Goal: Navigation & Orientation: Find specific page/section

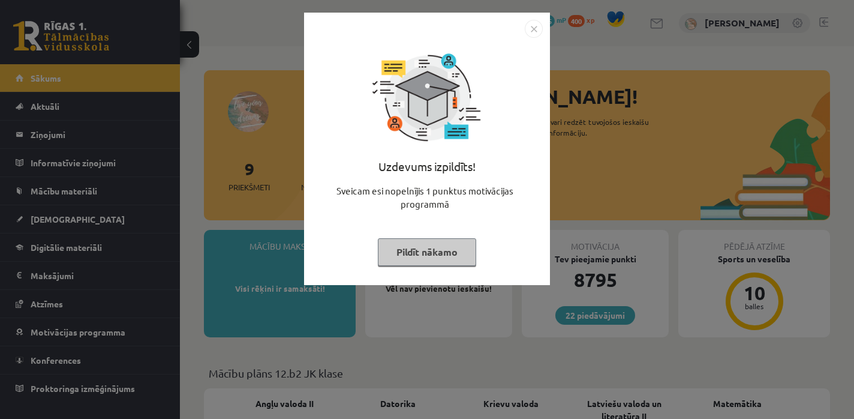
scroll to position [293, 0]
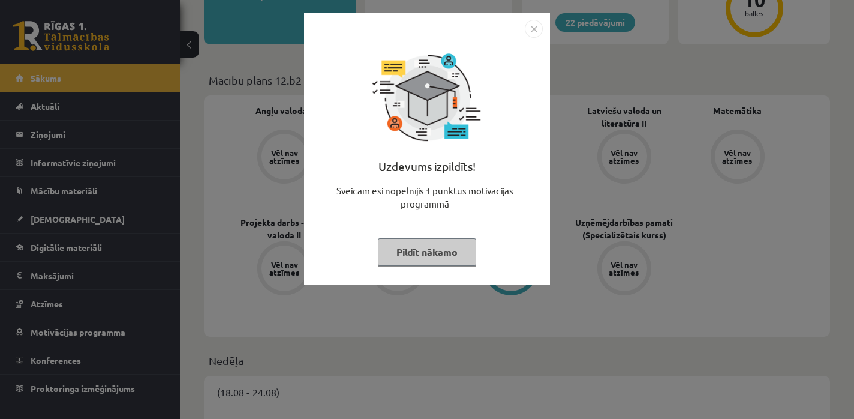
click at [429, 257] on button "Pildīt nākamo" at bounding box center [427, 252] width 98 height 28
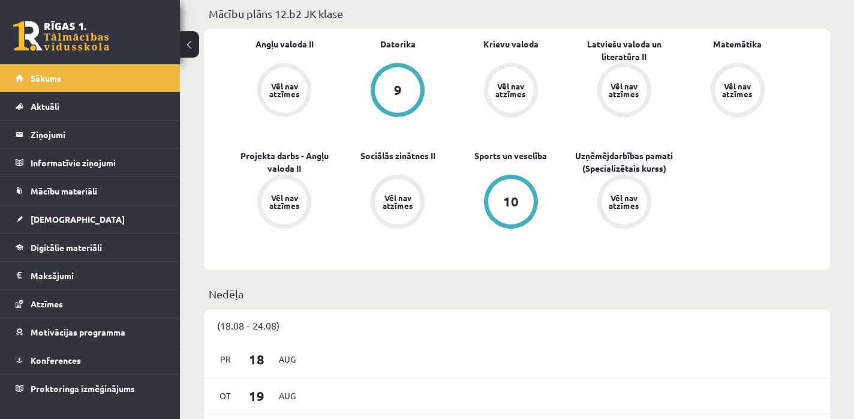
scroll to position [362, 0]
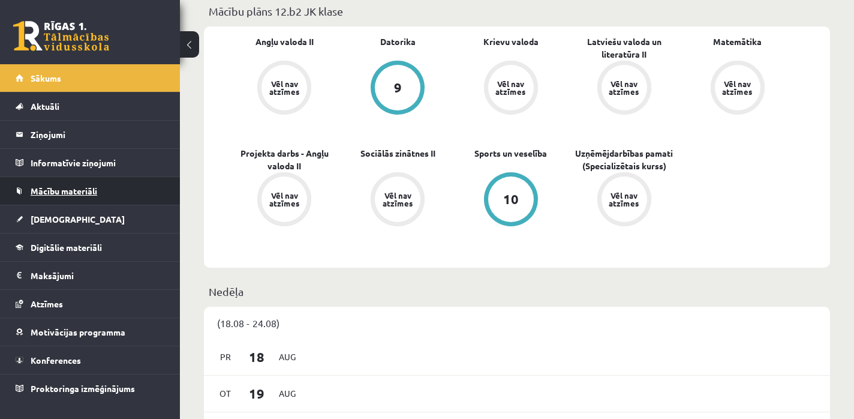
click at [56, 188] on span "Mācību materiāli" at bounding box center [64, 190] width 67 height 11
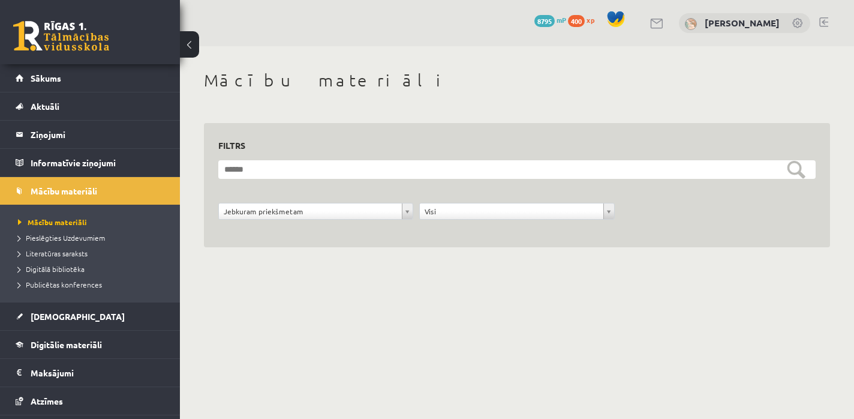
scroll to position [80, 0]
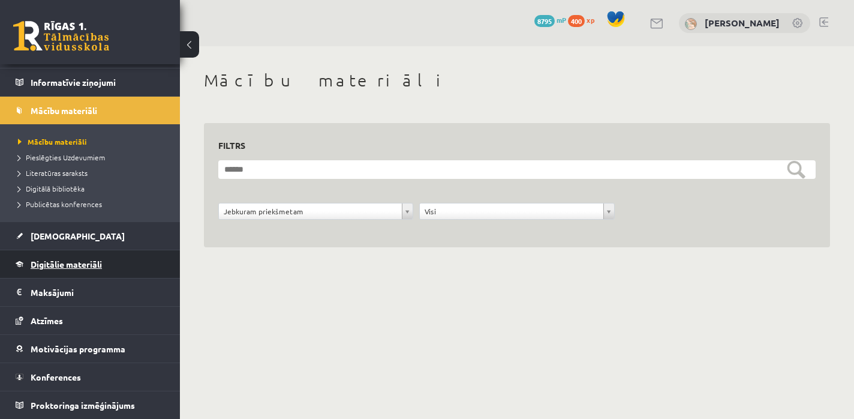
click at [65, 270] on link "Digitālie materiāli" at bounding box center [90, 264] width 149 height 28
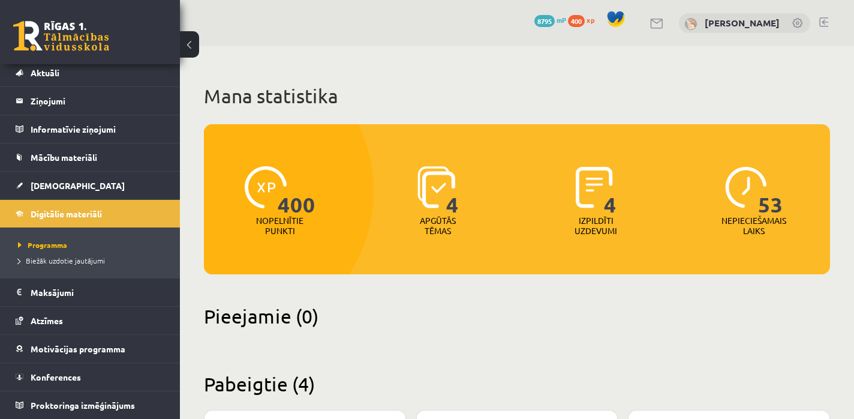
click at [71, 49] on link at bounding box center [61, 36] width 96 height 30
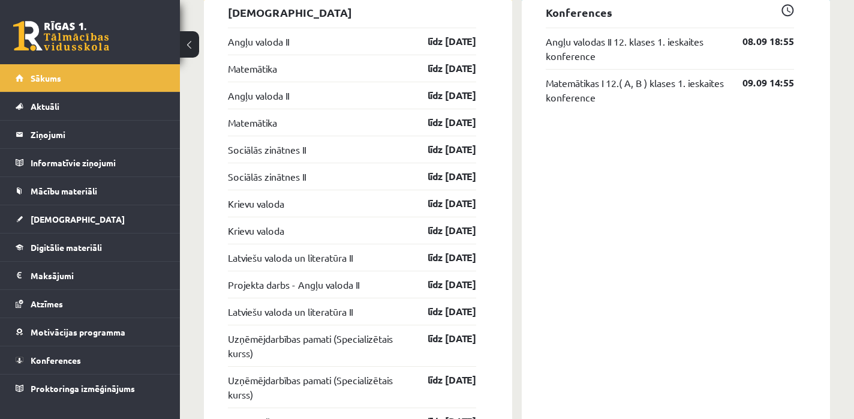
scroll to position [1004, 0]
